Goal: Entertainment & Leisure: Consume media (video, audio)

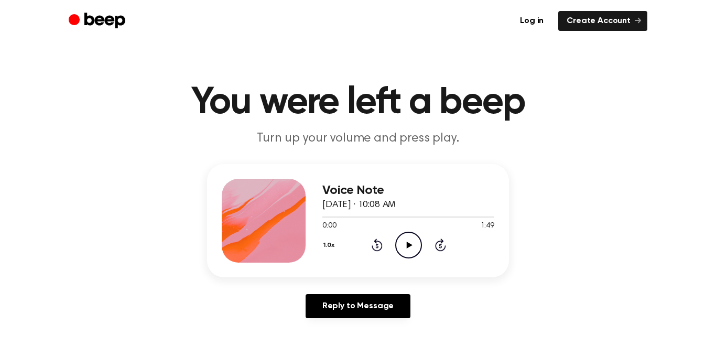
click at [412, 241] on icon "Play Audio" at bounding box center [408, 245] width 27 height 27
click at [412, 241] on icon "Pause Audio" at bounding box center [408, 245] width 27 height 27
drag, startPoint x: 328, startPoint y: 218, endPoint x: 307, endPoint y: 216, distance: 21.0
click at [307, 216] on div "Voice Note August 19, 2025 · 10:08 AM 0:05 1:49 Your browser does not support t…" at bounding box center [358, 220] width 302 height 113
click at [375, 244] on icon "Rewind 5 seconds" at bounding box center [377, 245] width 12 height 14
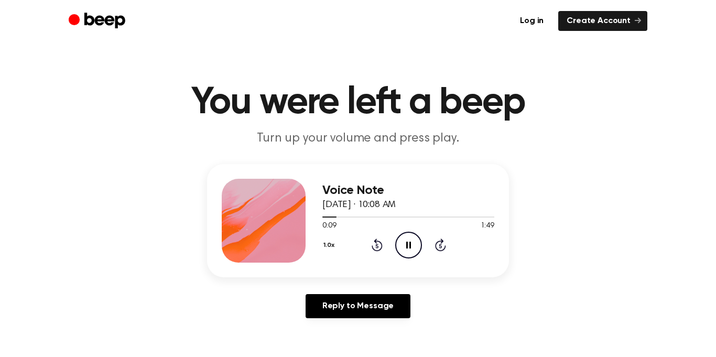
click at [404, 243] on icon "Pause Audio" at bounding box center [408, 245] width 27 height 27
click at [404, 243] on icon "Play Audio" at bounding box center [408, 245] width 27 height 27
click at [415, 244] on icon "Play Audio" at bounding box center [408, 245] width 27 height 27
click at [415, 247] on icon "Play Audio" at bounding box center [408, 245] width 27 height 27
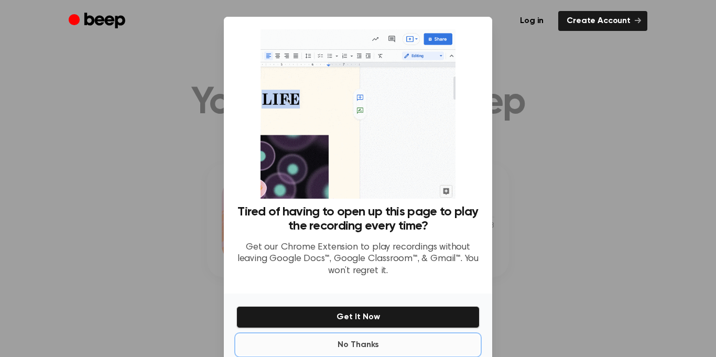
click at [359, 343] on button "No Thanks" at bounding box center [358, 345] width 243 height 21
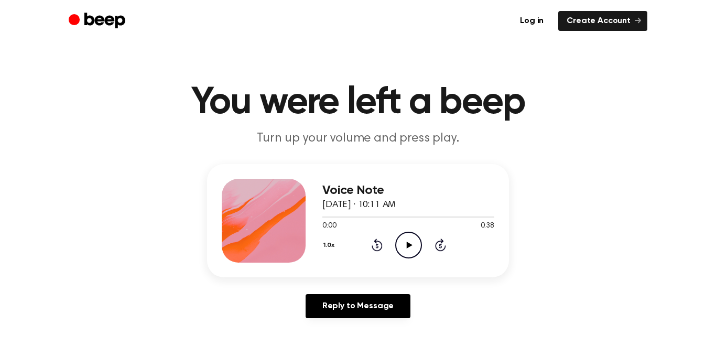
click at [409, 244] on icon at bounding box center [409, 245] width 6 height 7
click at [406, 251] on icon "Play Audio" at bounding box center [408, 245] width 27 height 27
click at [388, 245] on div "1.0x Rewind 5 seconds Play Audio Skip 5 seconds" at bounding box center [409, 245] width 172 height 27
click at [380, 240] on icon "Rewind 5 seconds" at bounding box center [377, 245] width 12 height 14
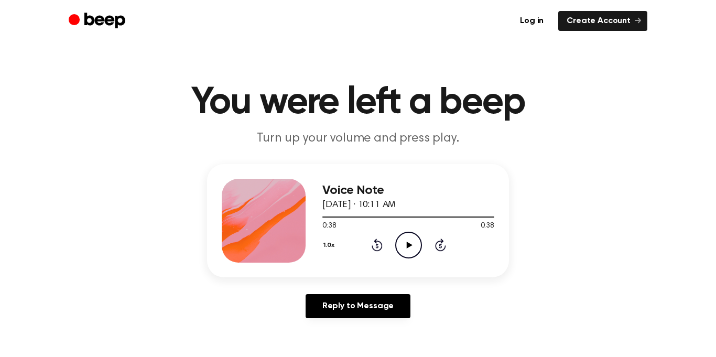
click at [380, 240] on icon "Rewind 5 seconds" at bounding box center [377, 245] width 12 height 14
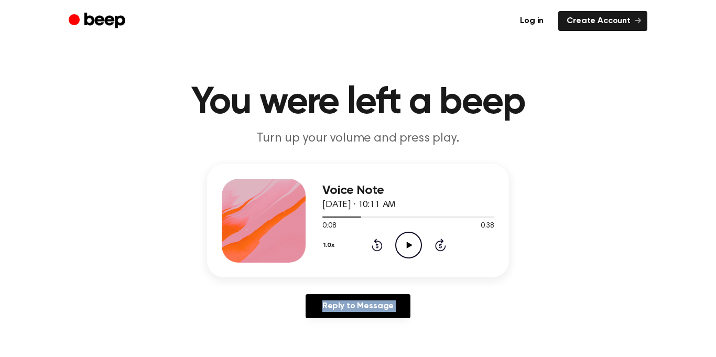
click at [380, 240] on icon "Rewind 5 seconds" at bounding box center [377, 245] width 12 height 14
click at [323, 242] on button "1.0x" at bounding box center [331, 246] width 16 height 18
click at [331, 283] on li "0.8x" at bounding box center [343, 289] width 40 height 19
click at [407, 253] on icon "Play Audio" at bounding box center [408, 245] width 27 height 27
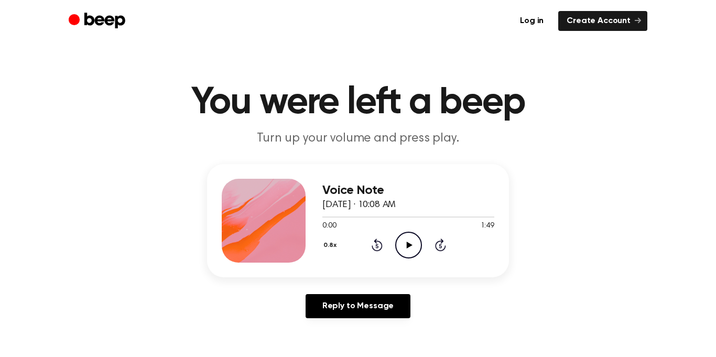
click at [404, 246] on icon "Play Audio" at bounding box center [408, 245] width 27 height 27
click at [407, 244] on icon at bounding box center [408, 245] width 5 height 7
click at [403, 244] on icon "Play Audio" at bounding box center [408, 245] width 27 height 27
click at [403, 244] on icon "Pause Audio" at bounding box center [408, 245] width 27 height 27
click at [403, 244] on icon "Play Audio" at bounding box center [408, 245] width 27 height 27
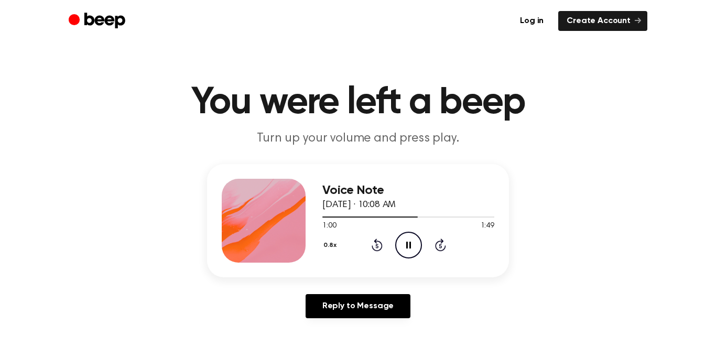
click at [327, 243] on button "0.8x" at bounding box center [332, 246] width 18 height 18
click at [339, 342] on span "1.5x" at bounding box center [339, 347] width 13 height 11
click at [339, 342] on main "You were left a beep Turn up your volume and press play. Voice Note August 19, …" at bounding box center [358, 323] width 716 height 647
click at [326, 242] on button "1.5x" at bounding box center [331, 246] width 16 height 18
click at [330, 306] on div "1.0x" at bounding box center [336, 308] width 19 height 11
